Goal: Navigation & Orientation: Find specific page/section

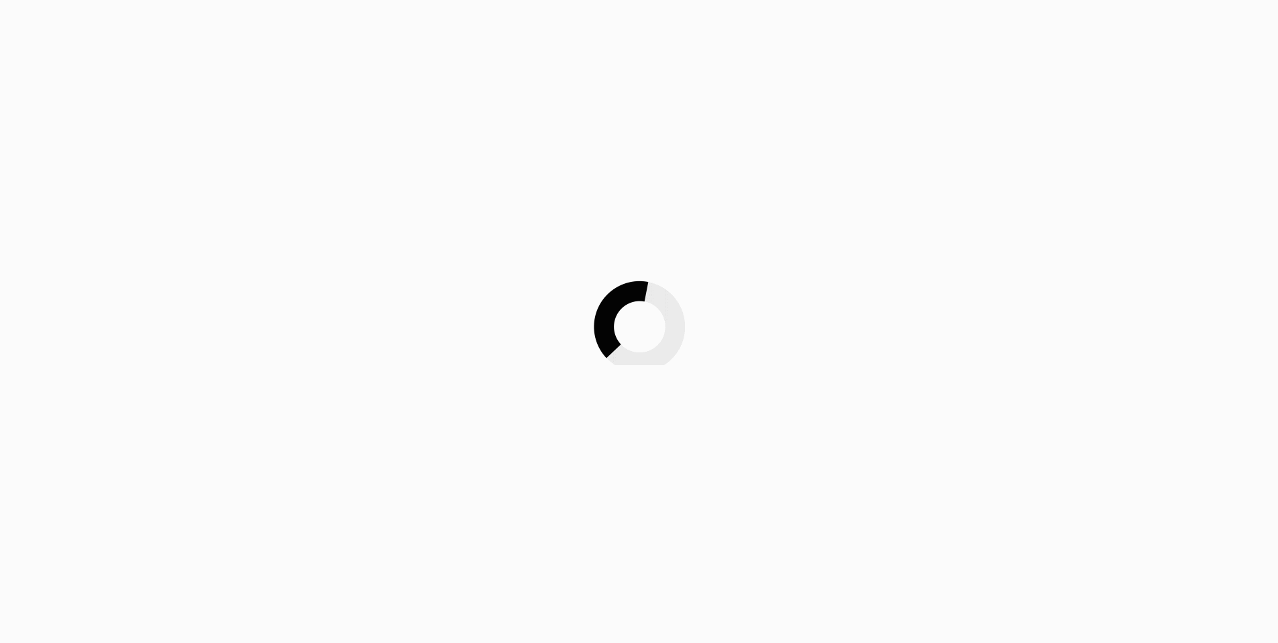
scroll to position [5, 0]
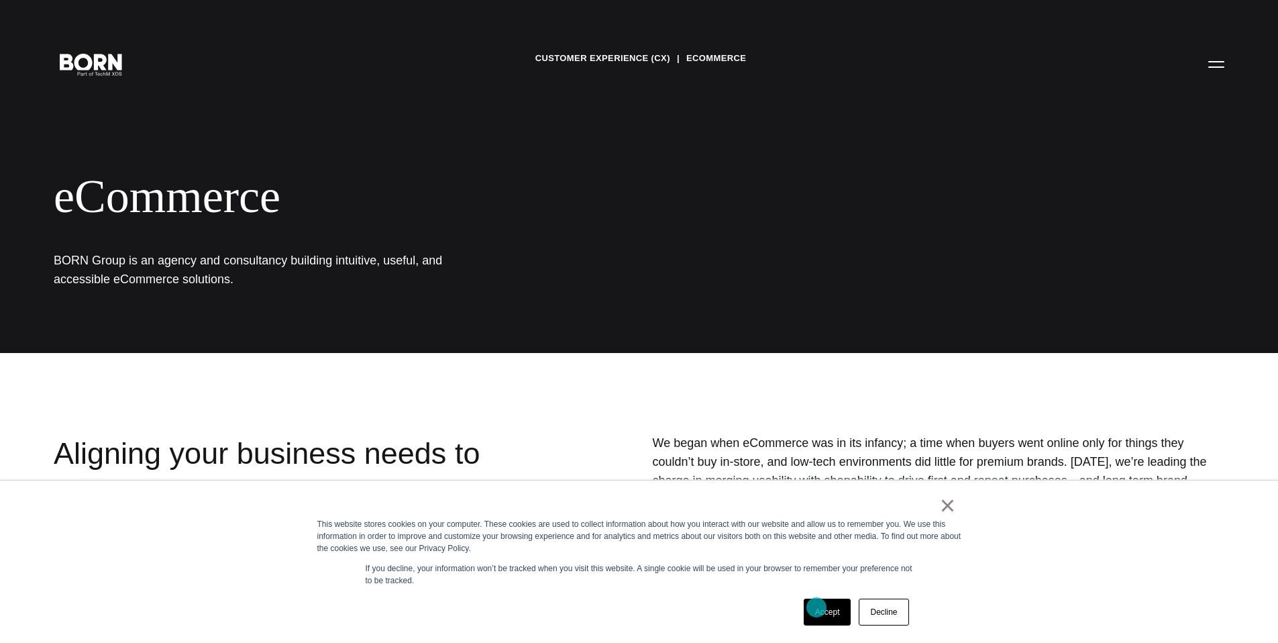
click at [821, 612] on link "Accept" at bounding box center [828, 612] width 48 height 27
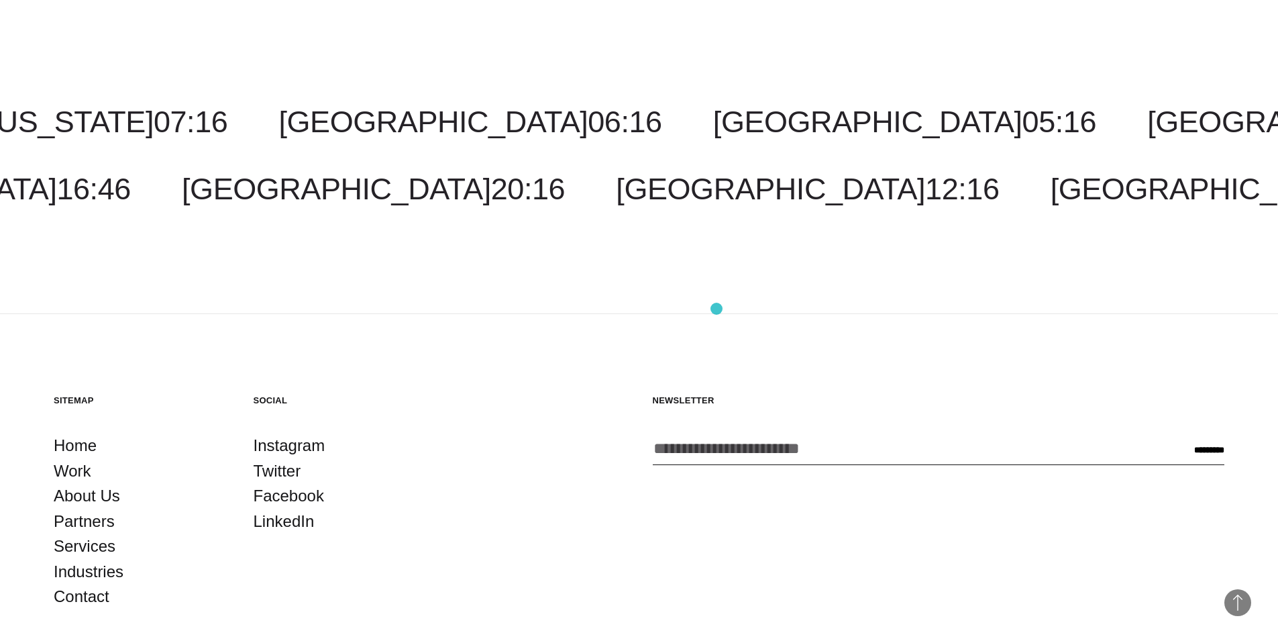
scroll to position [1908, 0]
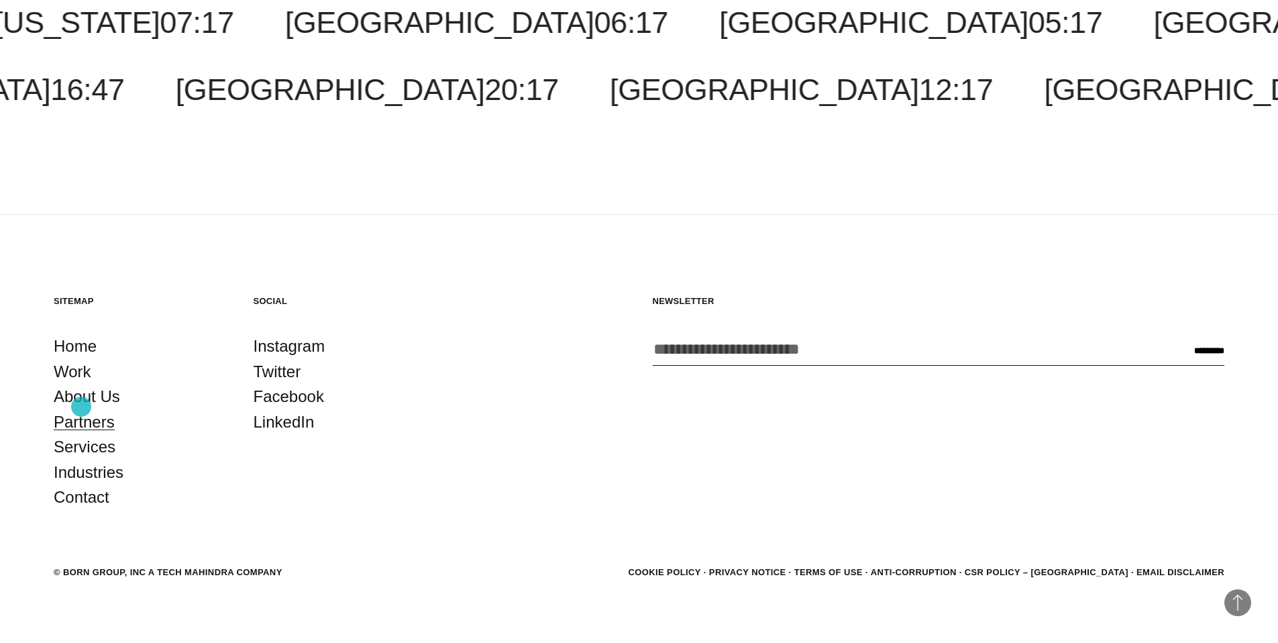
click at [71, 409] on link "Partners" at bounding box center [84, 421] width 61 height 25
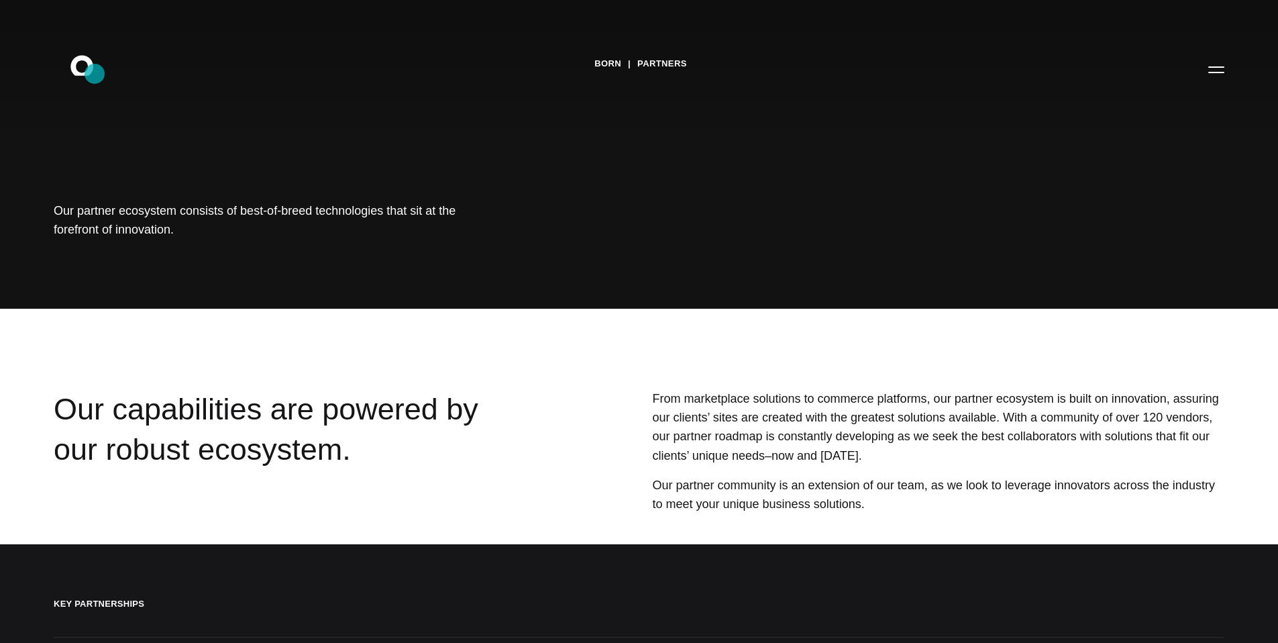
click at [95, 74] on icon ".st0{display:none;} .st1{display:inline;} .st2{font-family:'HelveticaNeue-Mediu…" at bounding box center [91, 69] width 86 height 35
